Goal: Transaction & Acquisition: Obtain resource

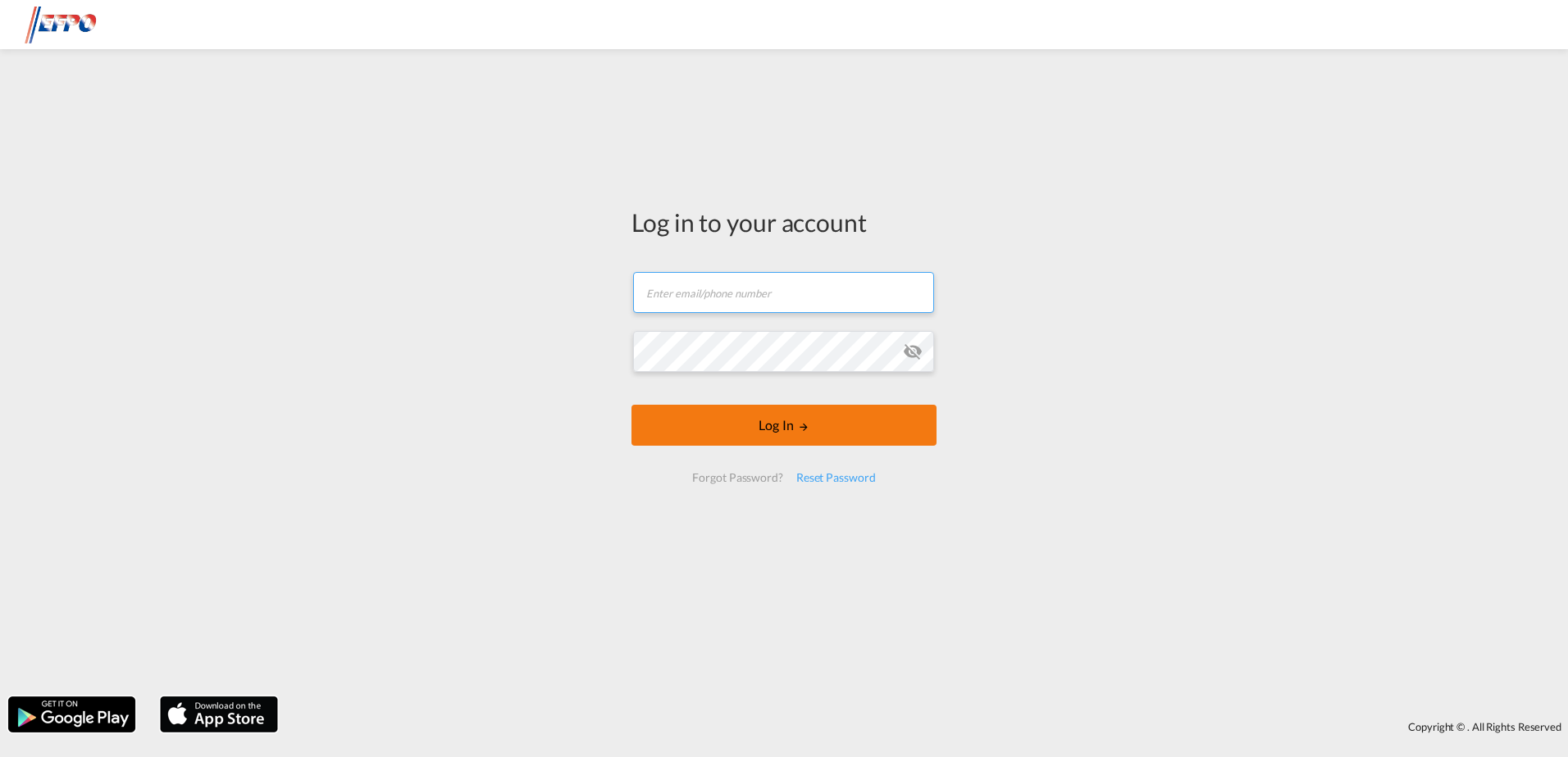
type input "[EMAIL_ADDRESS][DOMAIN_NAME]"
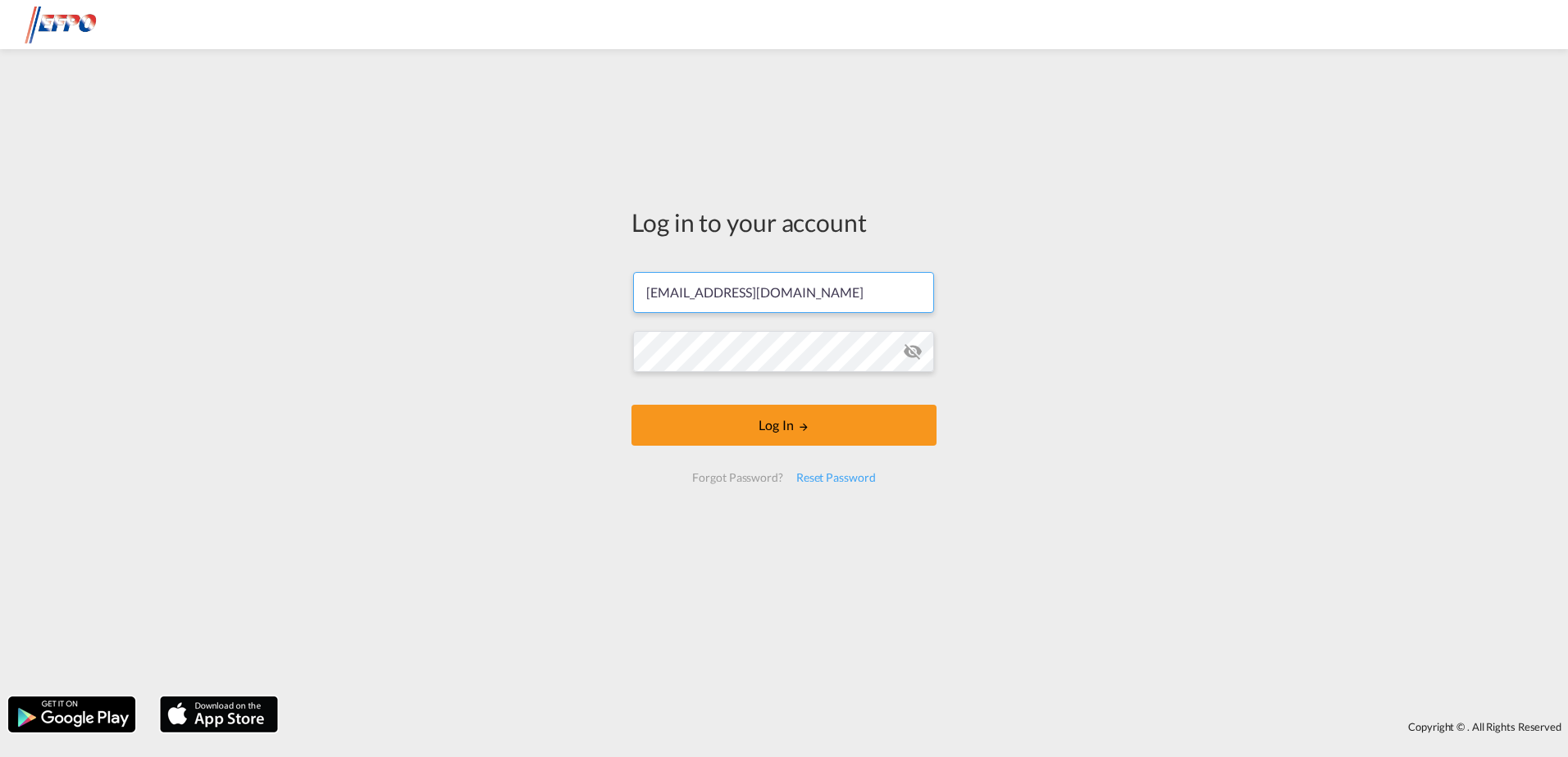
click at [765, 446] on form "[EMAIL_ADDRESS][DOMAIN_NAME] Email field is required Password field is required…" at bounding box center [784, 377] width 305 height 244
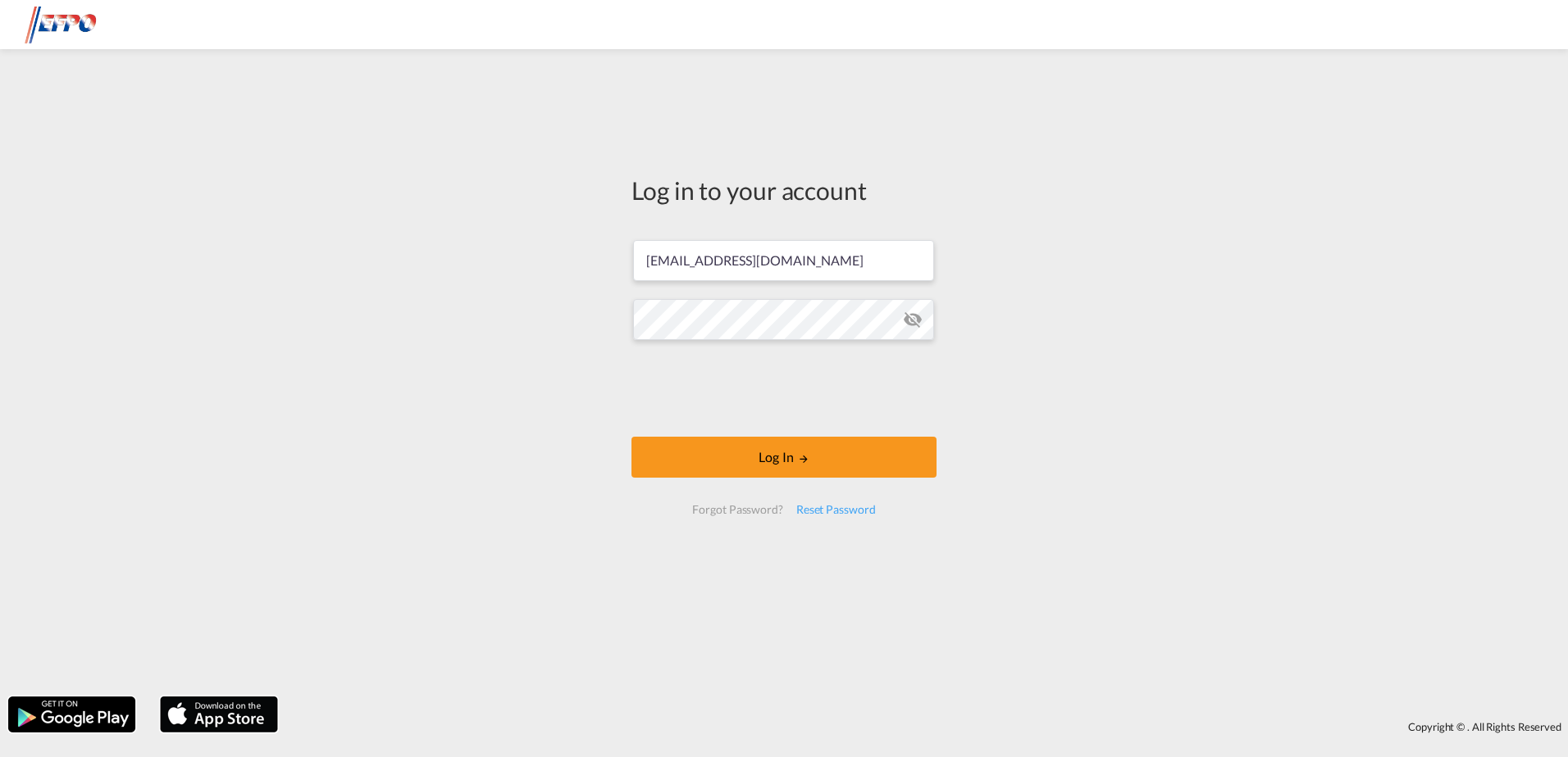
click at [808, 422] on div at bounding box center [784, 391] width 249 height 68
click at [651, 437] on button "Log In" at bounding box center [784, 458] width 305 height 41
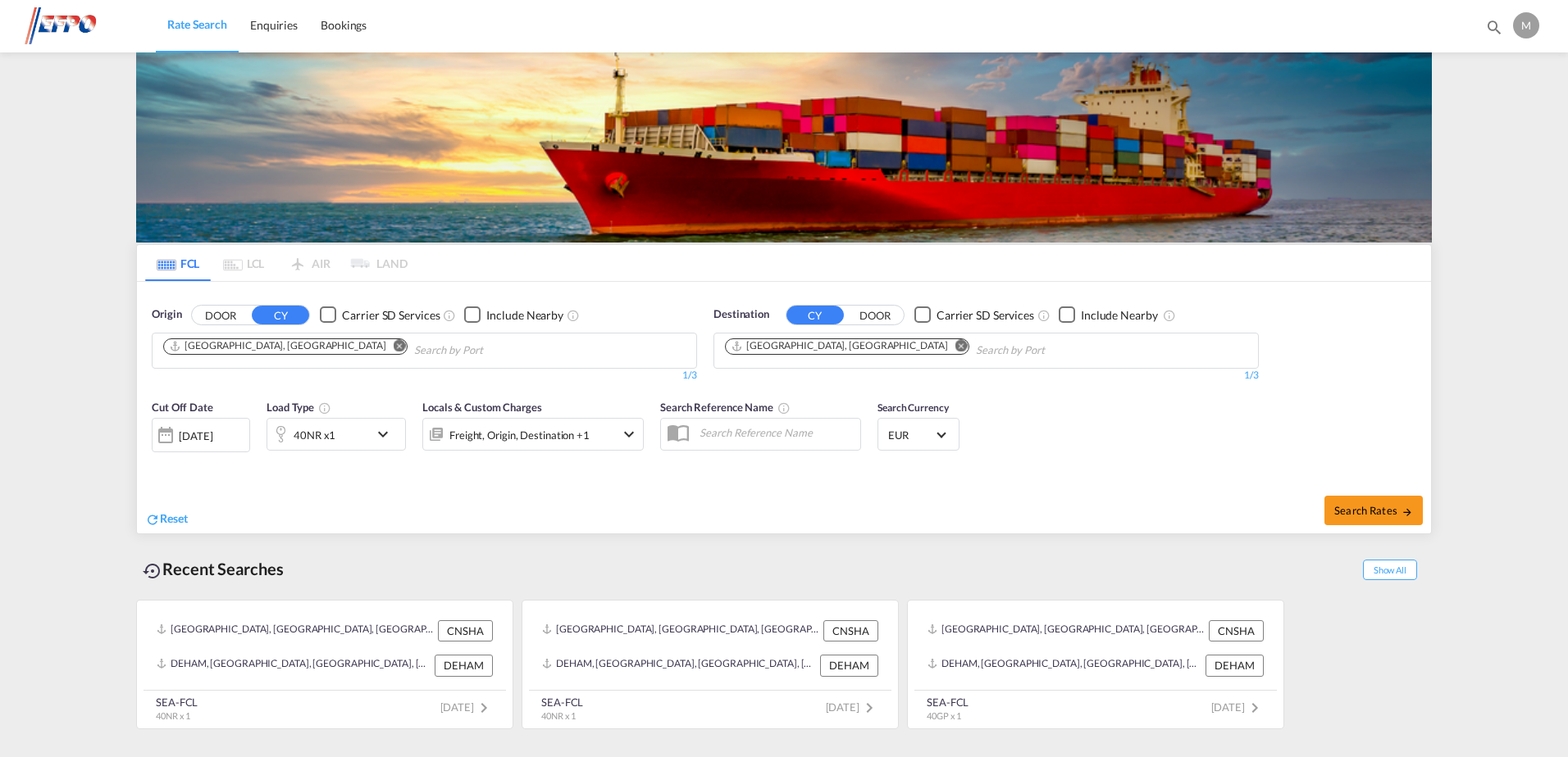
click at [394, 346] on md-icon "Remove" at bounding box center [400, 345] width 13 height 13
click at [258, 350] on input "Chips input." at bounding box center [240, 351] width 156 height 26
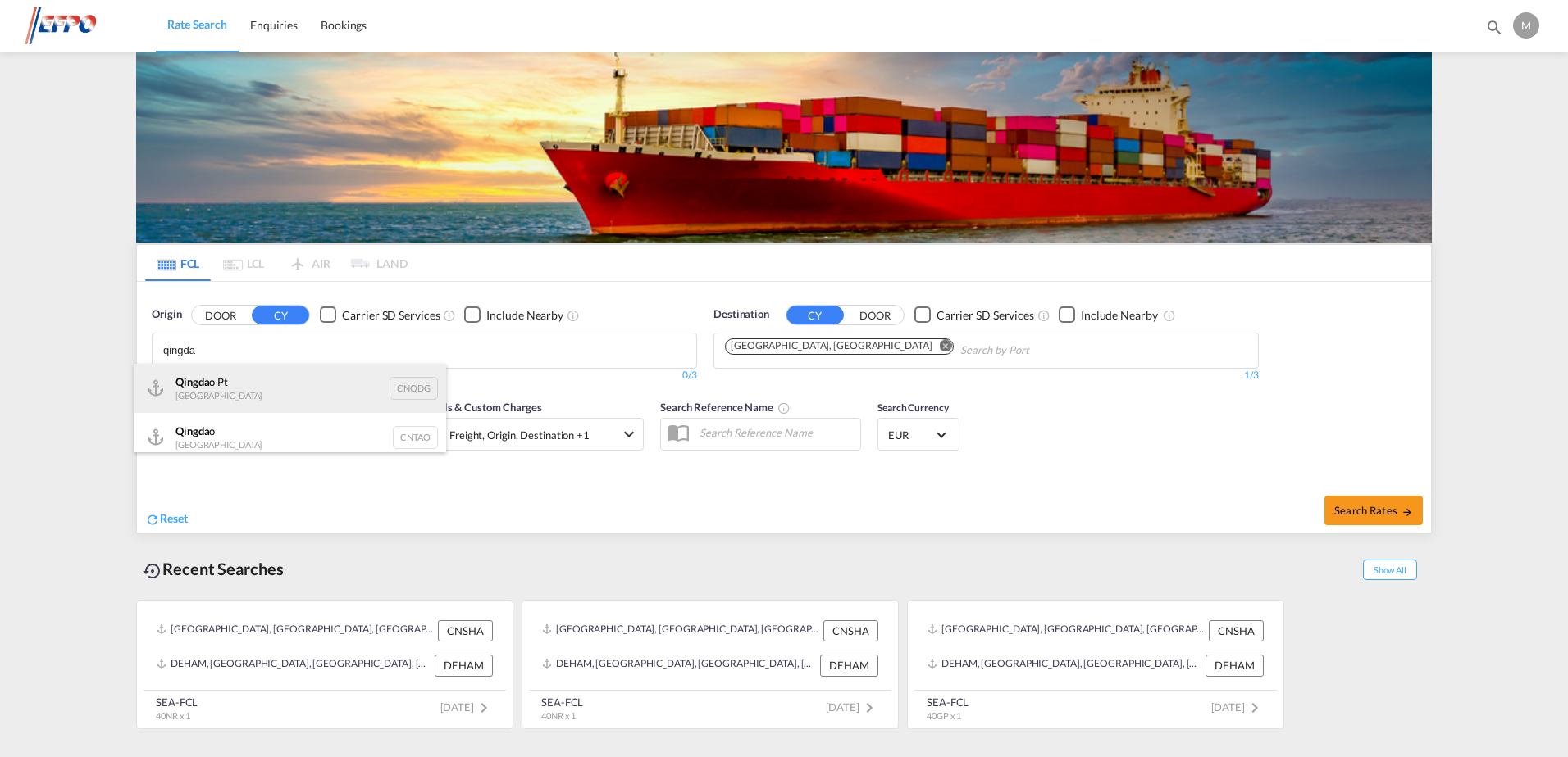
type input "qingda"
click at [244, 393] on div "Qingda o Pt China CNQDG" at bounding box center [291, 388] width 311 height 49
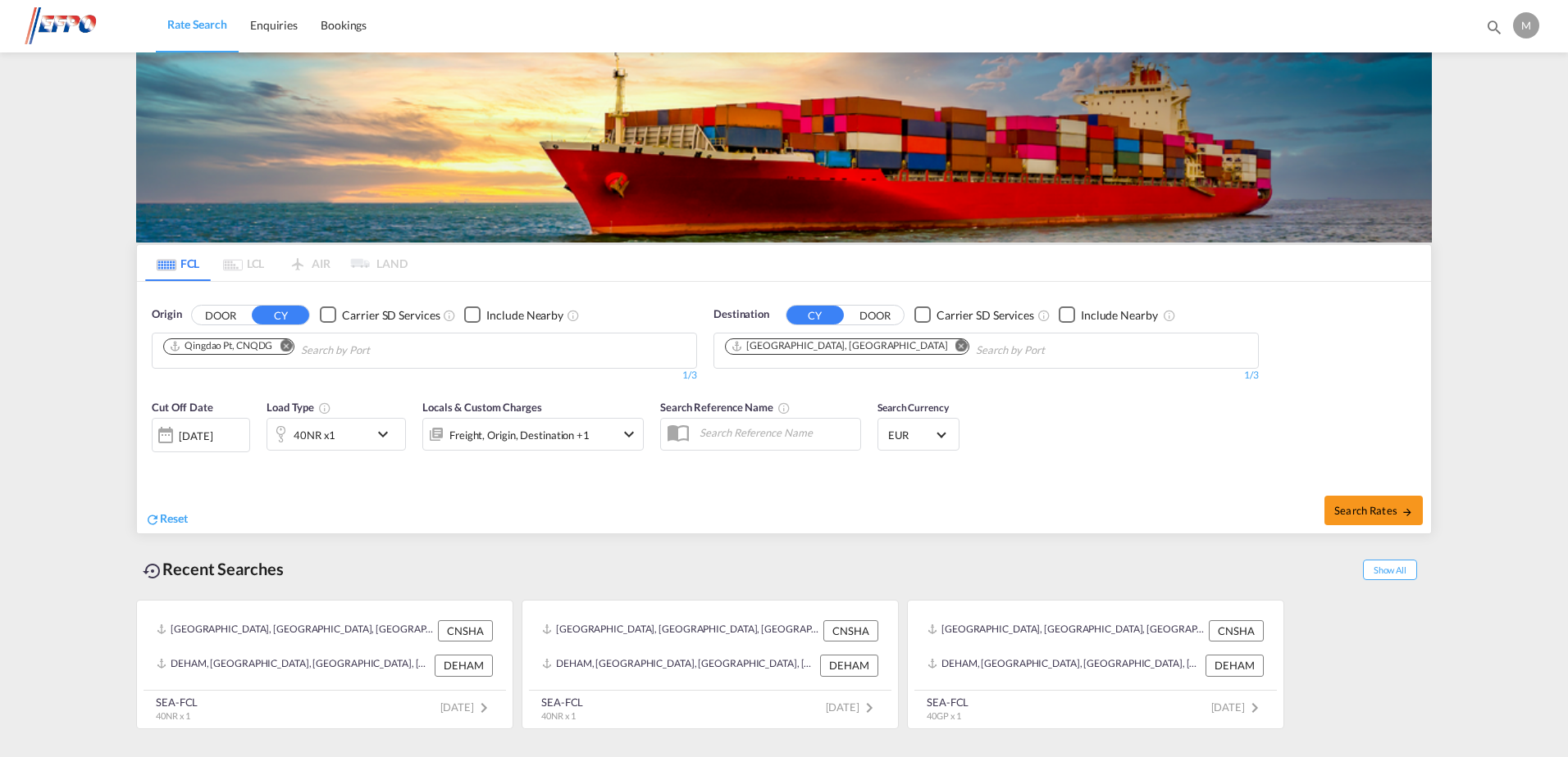
click at [287, 346] on md-icon "Remove" at bounding box center [286, 345] width 13 height 13
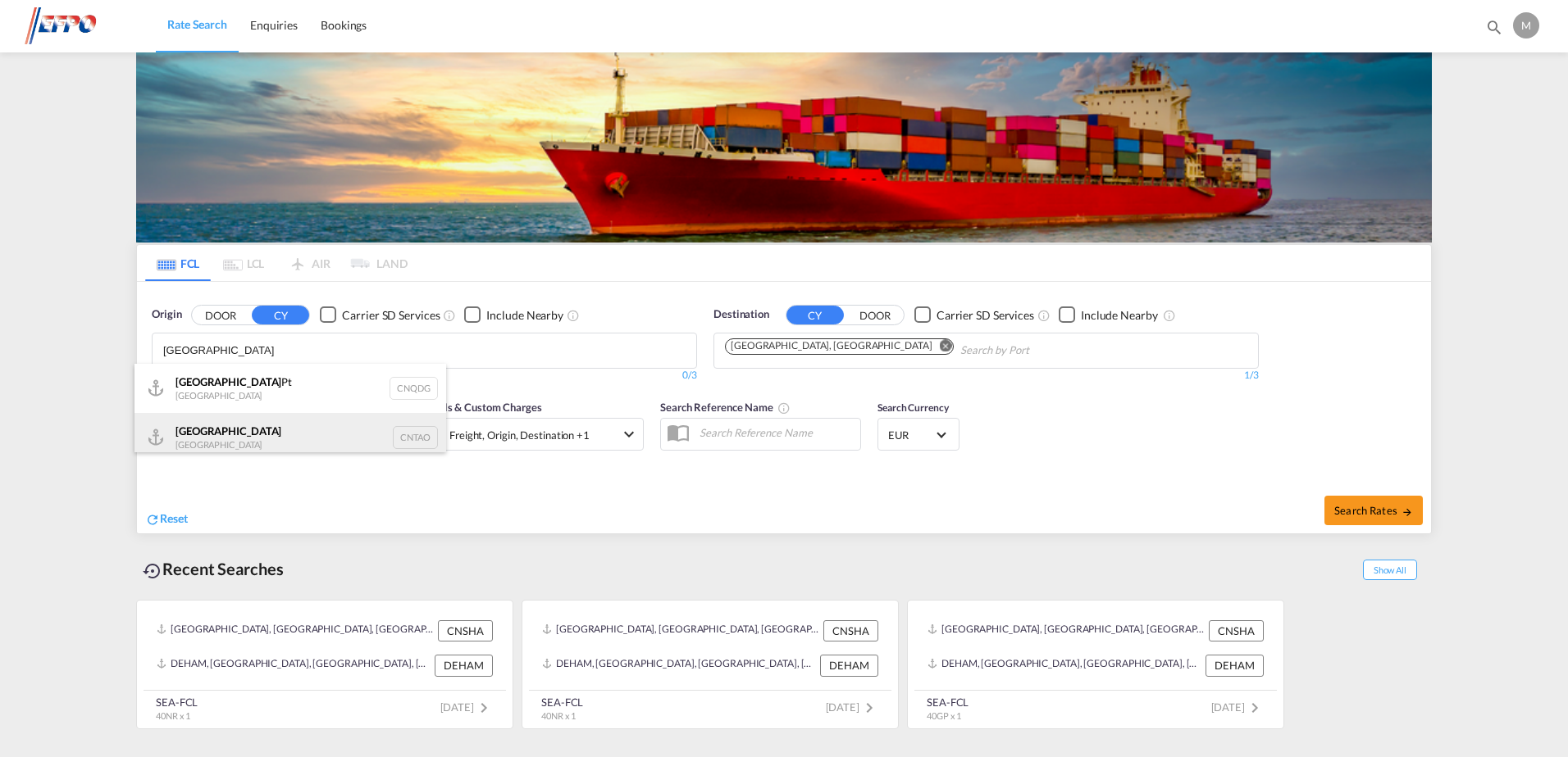
type input "[GEOGRAPHIC_DATA]"
click at [273, 428] on div "Qingdao China CNTAO" at bounding box center [291, 437] width 311 height 49
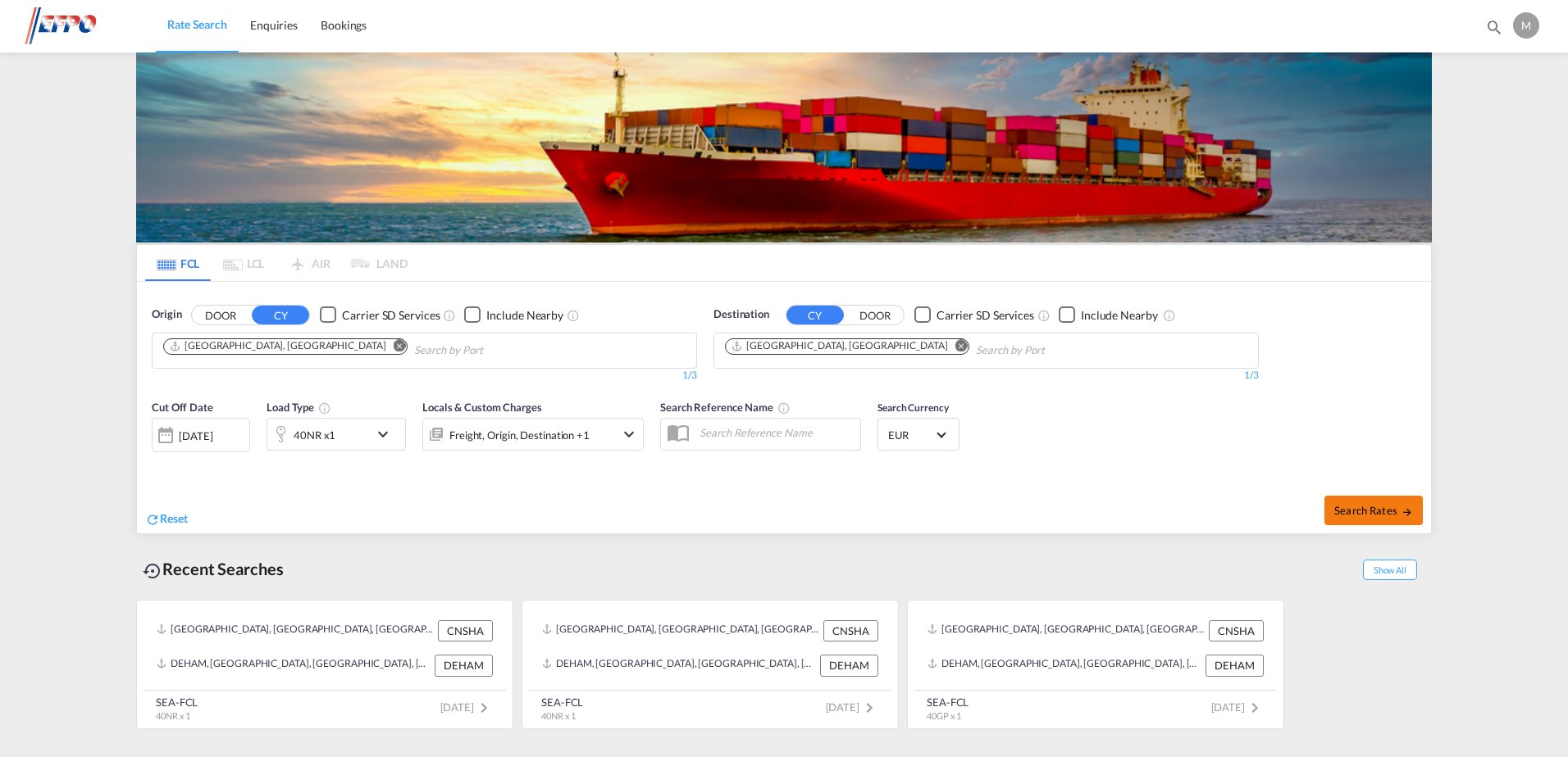
click at [1370, 508] on span "Search Rates" at bounding box center [1374, 511] width 79 height 13
type input "CNTAO to DEHAM / [DATE]"
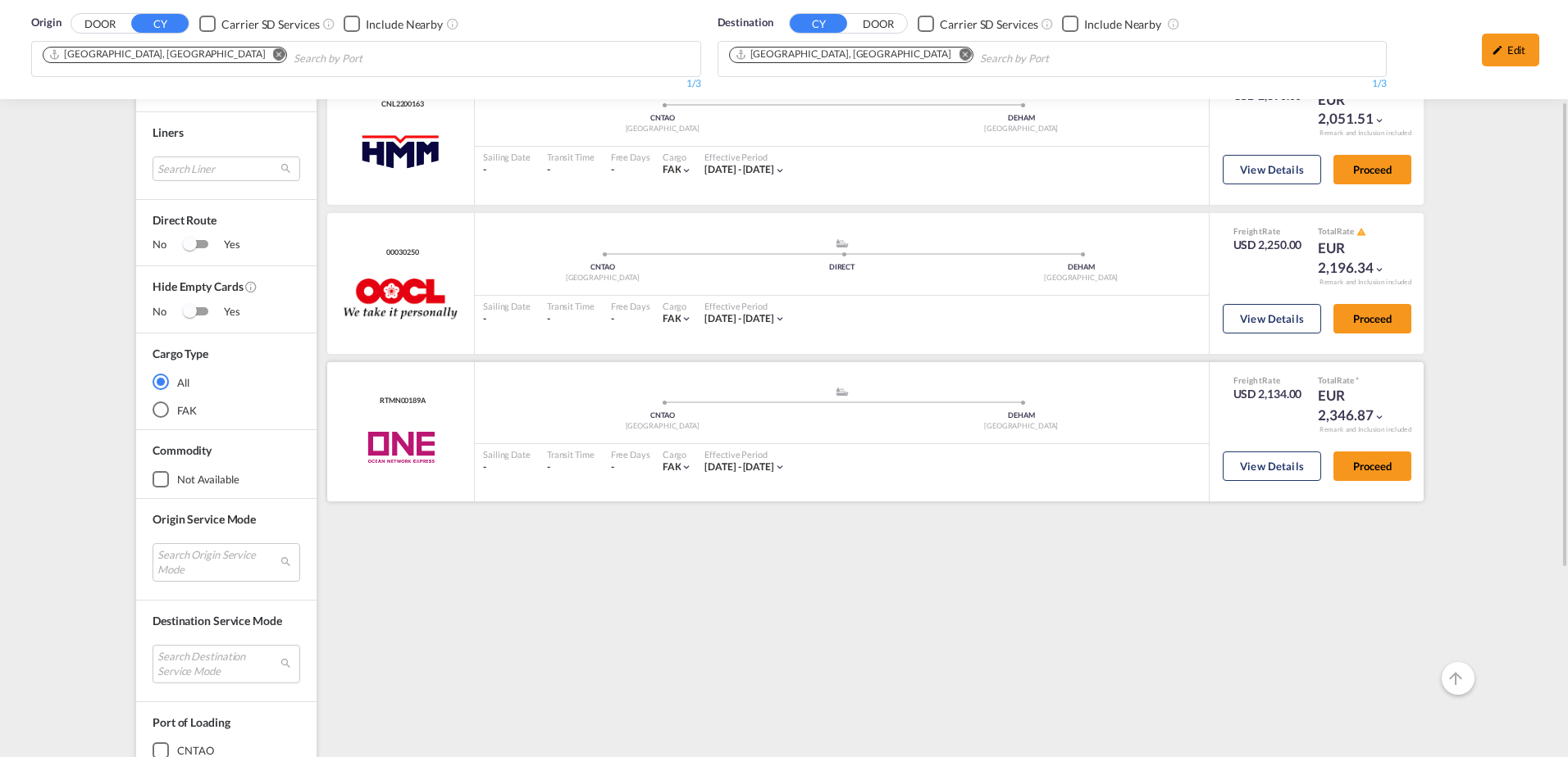
scroll to position [82, 0]
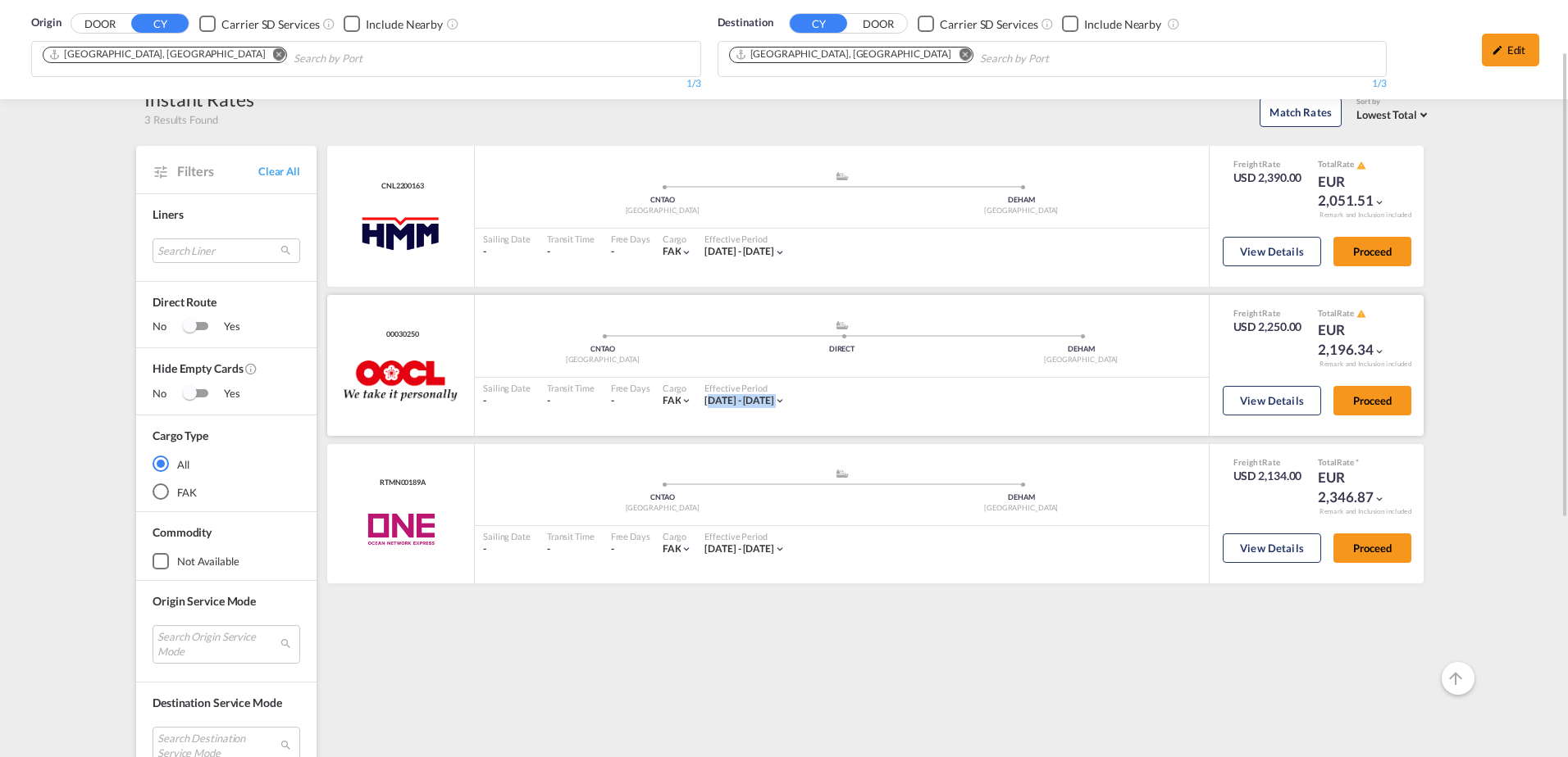
drag, startPoint x: 718, startPoint y: 395, endPoint x: 890, endPoint y: 395, distance: 172.0
click at [890, 395] on div "Sailing Date - Transit Time - Free Days View - Cargo FAK | Effective Period [DA…" at bounding box center [842, 395] width 734 height 34
drag, startPoint x: 890, startPoint y: 395, endPoint x: 852, endPoint y: 410, distance: 40.9
click at [872, 404] on div "Sailing Date - Transit Time - Free Days View - Cargo FAK | Effective Period [DA…" at bounding box center [842, 395] width 734 height 34
